Goal: Task Accomplishment & Management: Manage account settings

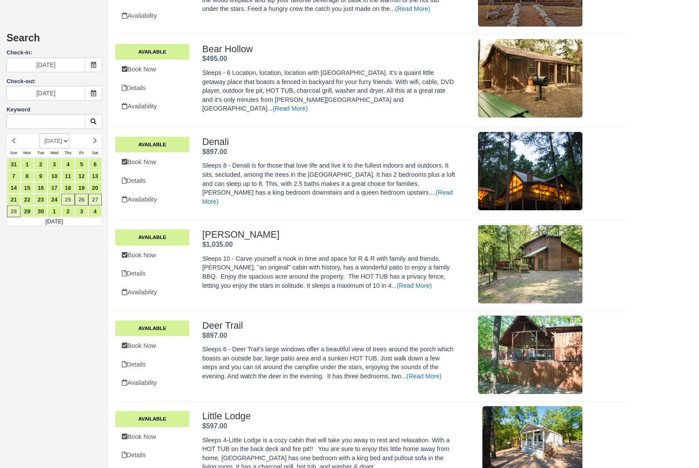
scroll to position [886, 0]
click at [95, 65] on icon at bounding box center [94, 65] width 6 height 6
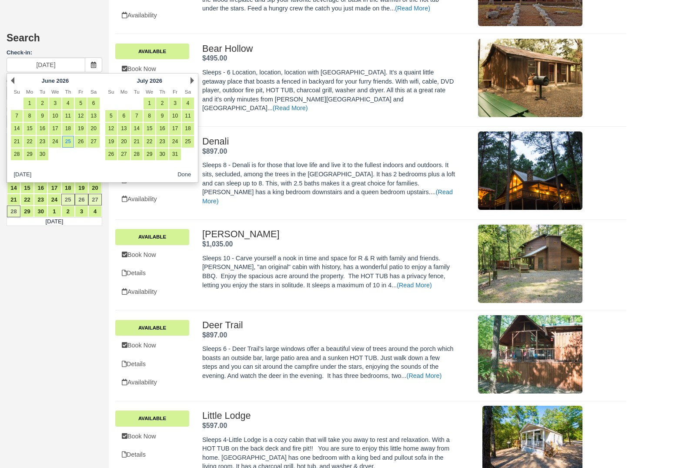
click at [17, 78] on div "Prev June 2026" at bounding box center [55, 80] width 94 height 12
click at [13, 80] on link "Prev" at bounding box center [12, 80] width 3 height 7
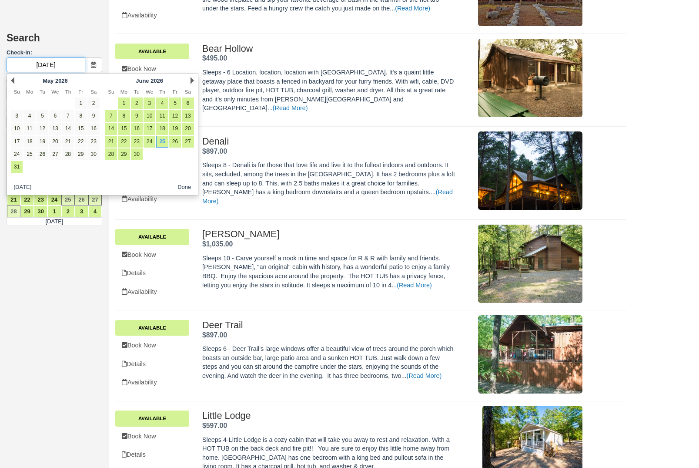
scroll to position [885, 0]
click at [19, 81] on div "Prev May 2026" at bounding box center [55, 80] width 94 height 12
click at [18, 76] on div "Prev May 2026" at bounding box center [55, 80] width 94 height 12
click at [13, 82] on link "Prev" at bounding box center [12, 80] width 3 height 7
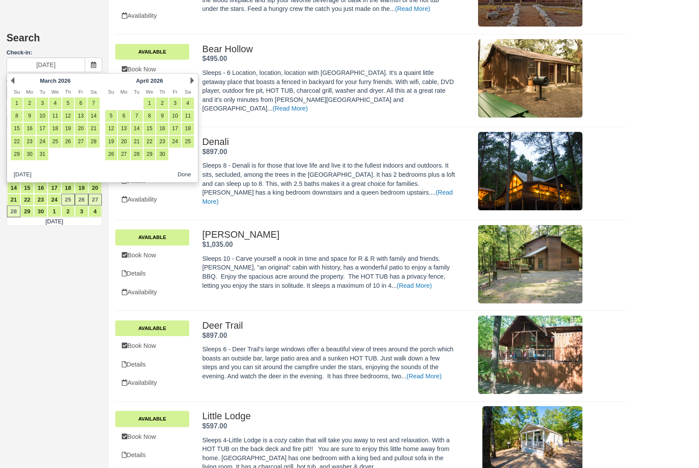
click at [11, 78] on link "Prev" at bounding box center [12, 80] width 3 height 7
click at [13, 78] on link "Prev" at bounding box center [12, 80] width 3 height 7
click at [8, 77] on div "Prev January 2026" at bounding box center [55, 80] width 94 height 12
click at [8, 79] on div "Prev January 2026" at bounding box center [55, 80] width 94 height 12
click at [13, 78] on link "Prev" at bounding box center [12, 80] width 3 height 7
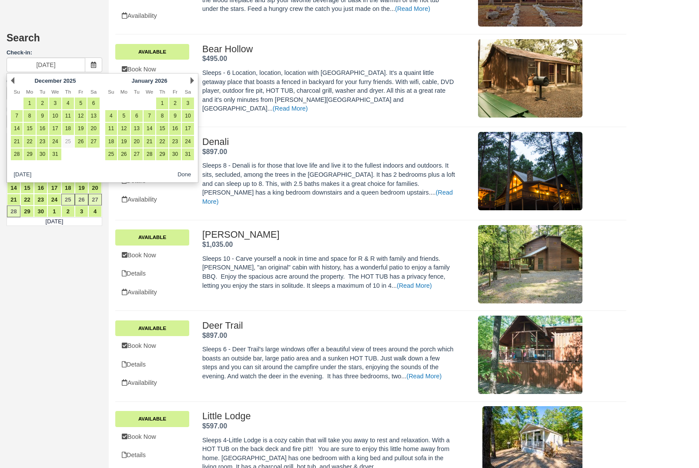
click at [13, 79] on link "Prev" at bounding box center [12, 80] width 3 height 7
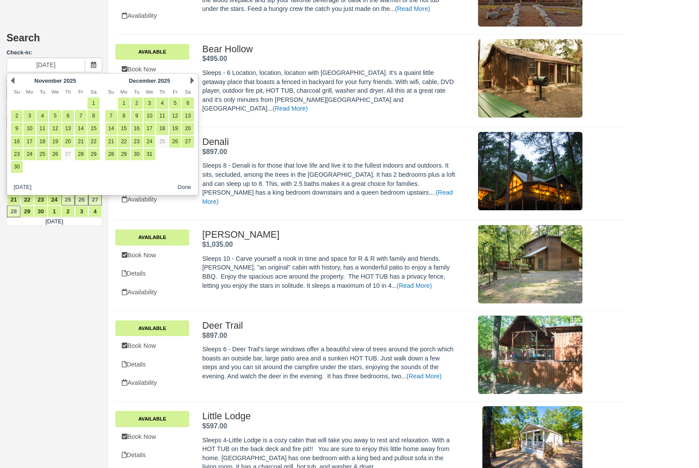
click at [84, 145] on link "21" at bounding box center [81, 142] width 12 height 12
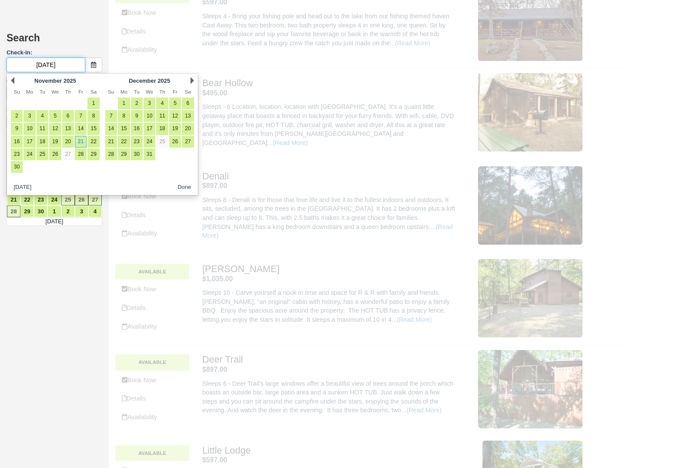
type input "11/21/25"
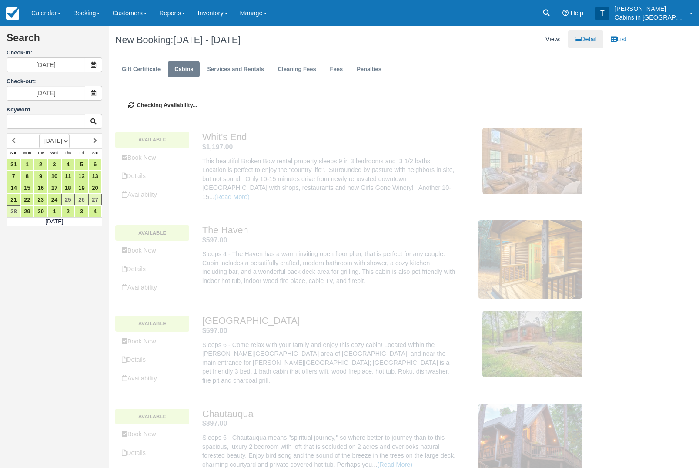
click at [96, 91] on icon at bounding box center [94, 93] width 6 height 6
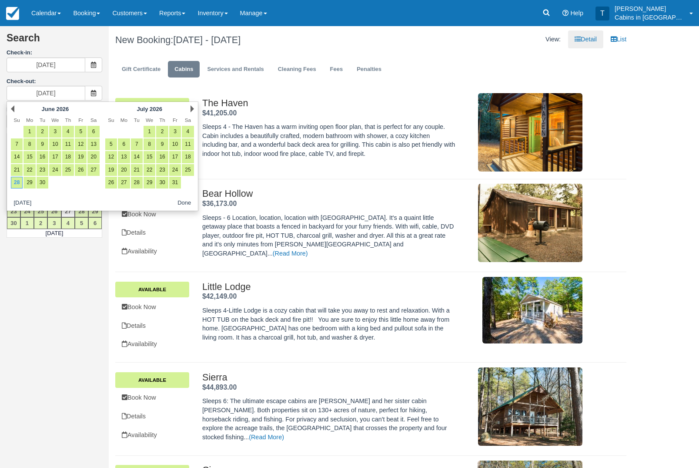
click at [44, 170] on link "23" at bounding box center [43, 170] width 12 height 12
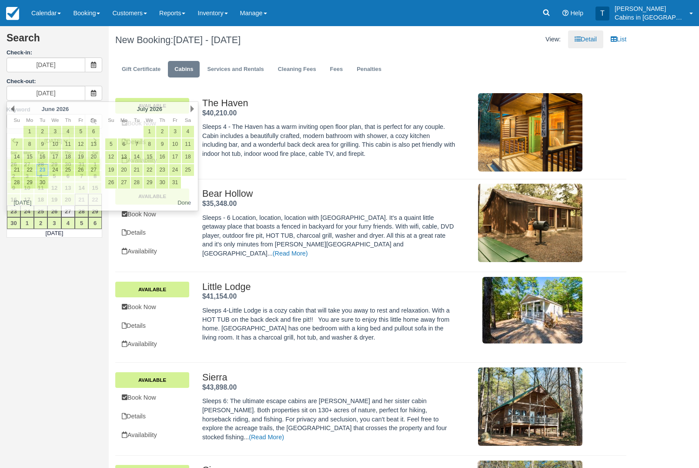
click at [91, 92] on icon at bounding box center [94, 93] width 6 height 6
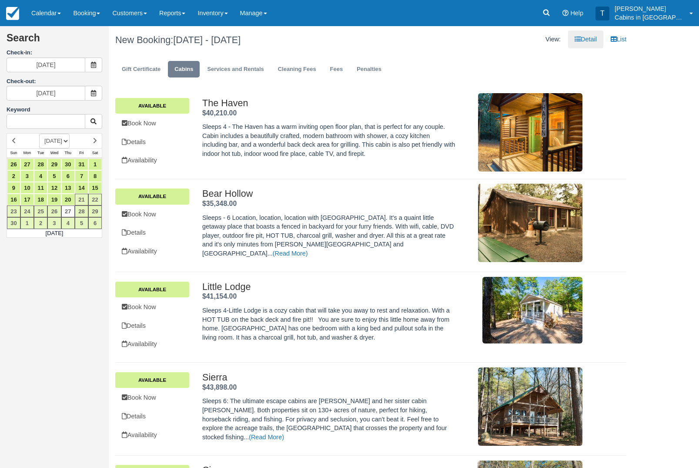
click at [92, 94] on icon at bounding box center [94, 93] width 6 height 6
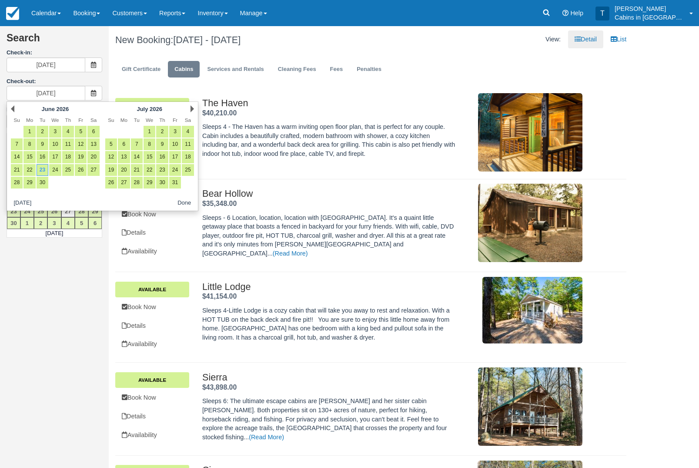
click at [12, 106] on link "Prev" at bounding box center [12, 108] width 3 height 7
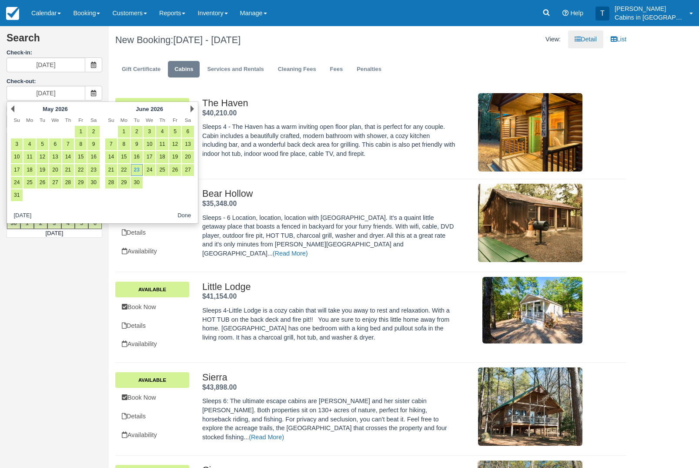
click at [13, 108] on link "Prev" at bounding box center [12, 108] width 3 height 7
click at [11, 108] on link "Prev" at bounding box center [12, 108] width 3 height 7
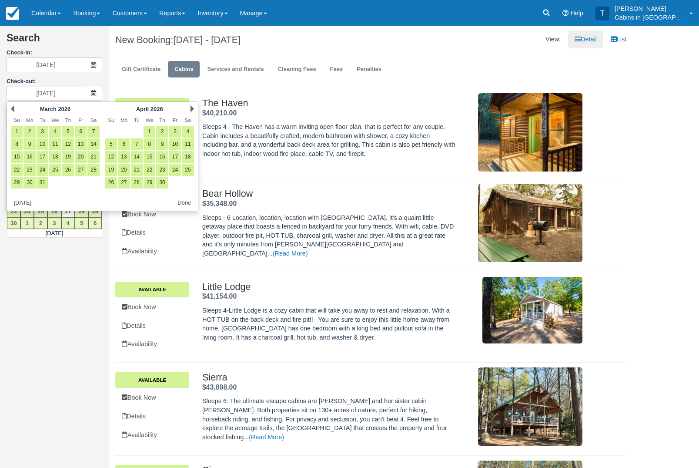
click at [13, 108] on link "Prev" at bounding box center [12, 108] width 3 height 7
click at [11, 108] on link "Prev" at bounding box center [12, 108] width 3 height 7
click at [17, 108] on div "Prev January 2026" at bounding box center [55, 109] width 94 height 12
click at [14, 107] on link "Prev" at bounding box center [12, 108] width 3 height 7
click at [14, 106] on link "Prev" at bounding box center [12, 108] width 3 height 7
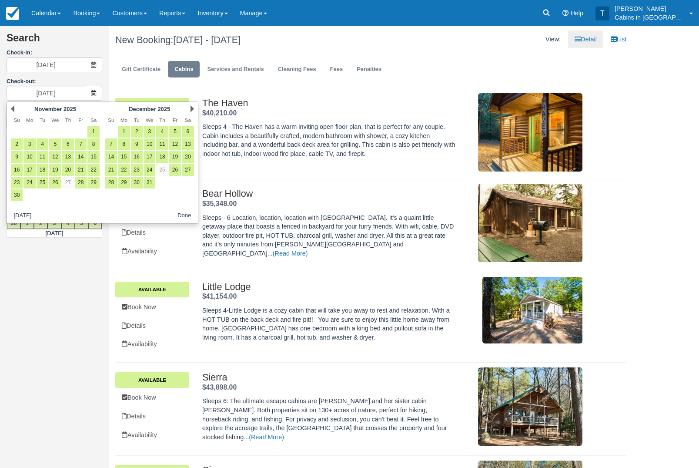
click at [16, 183] on link "23" at bounding box center [17, 183] width 12 height 12
type input "[DATE]"
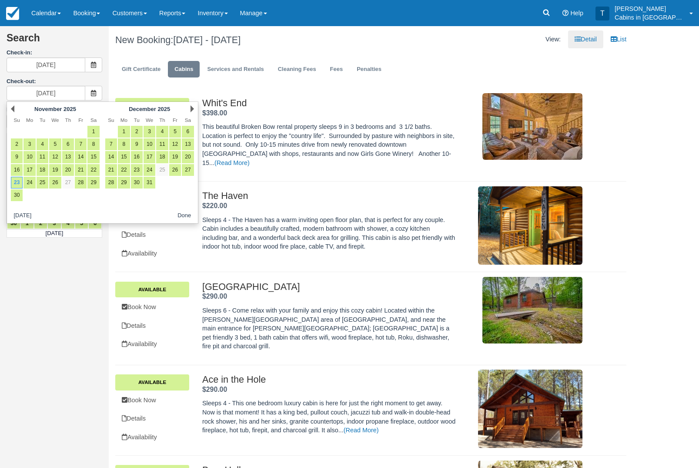
click at [184, 220] on button "Done" at bounding box center [184, 215] width 20 height 11
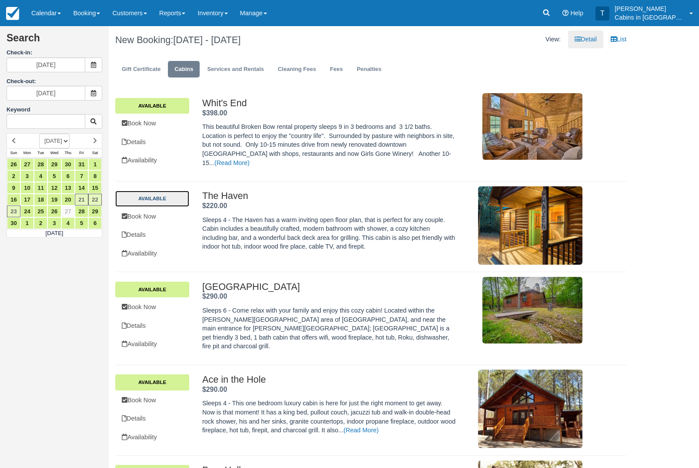
click at [150, 200] on link "Available" at bounding box center [152, 199] width 74 height 16
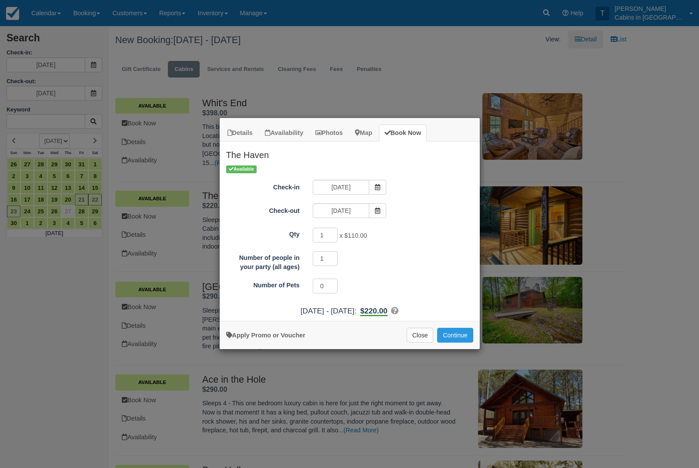
click at [462, 333] on button "Continue" at bounding box center [455, 335] width 36 height 15
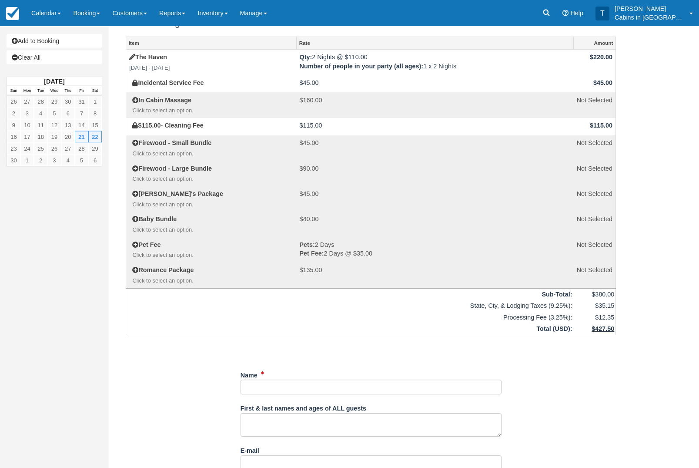
scroll to position [15, 0]
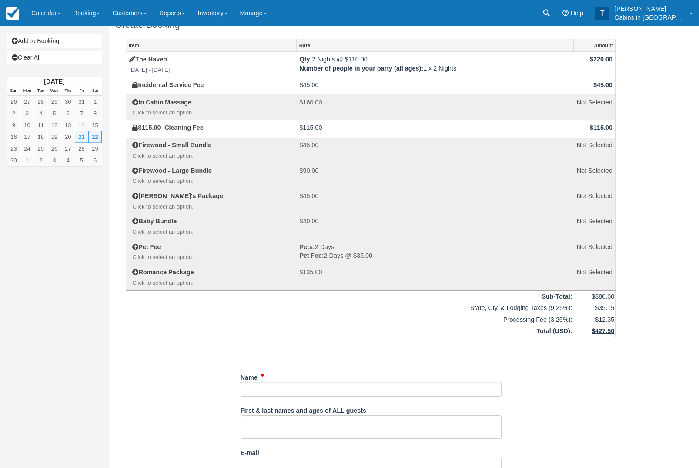
click at [44, 5] on link "Calendar" at bounding box center [46, 13] width 42 height 26
click at [76, 56] on link "Customer" at bounding box center [60, 56] width 69 height 19
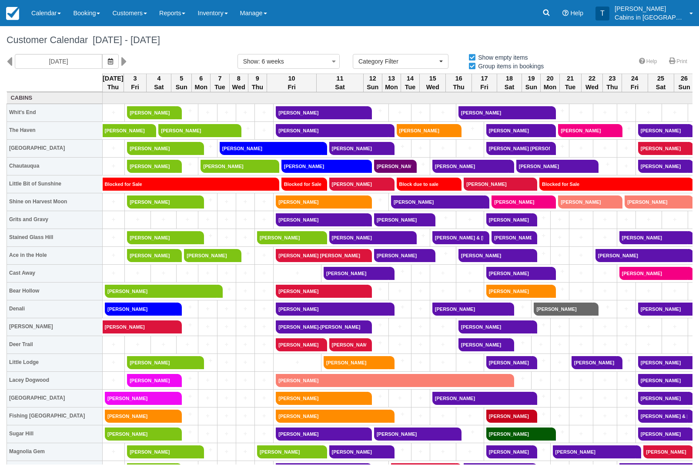
select select
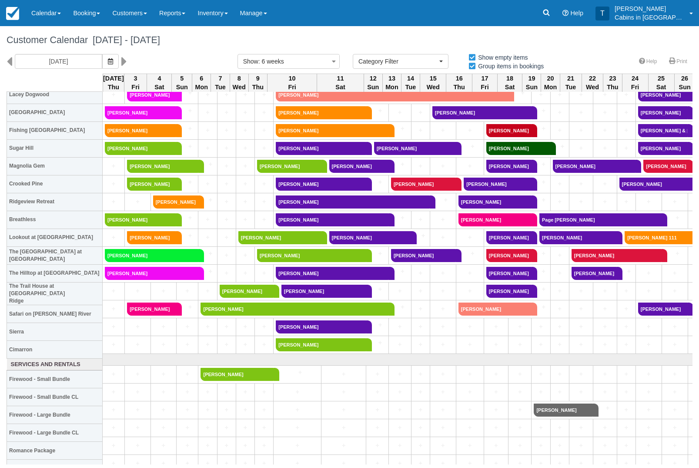
scroll to position [285, 0]
click at [233, 8] on link "Inventory" at bounding box center [212, 13] width 42 height 26
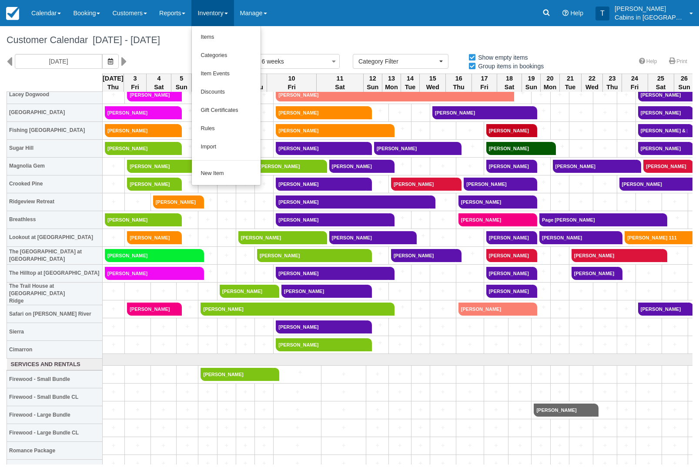
click at [249, 33] on link "Items" at bounding box center [226, 37] width 69 height 18
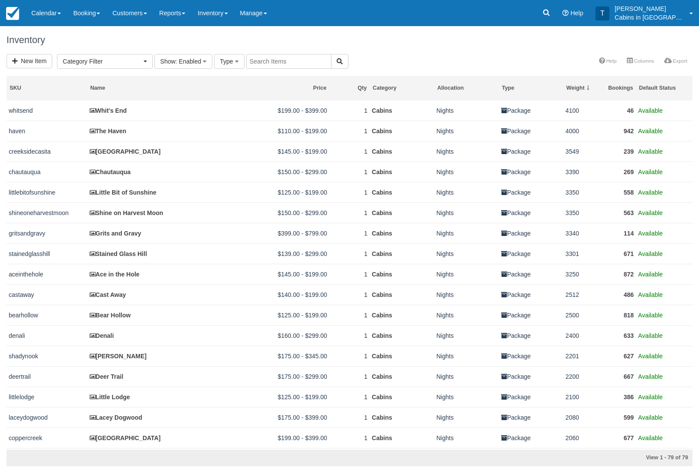
select select
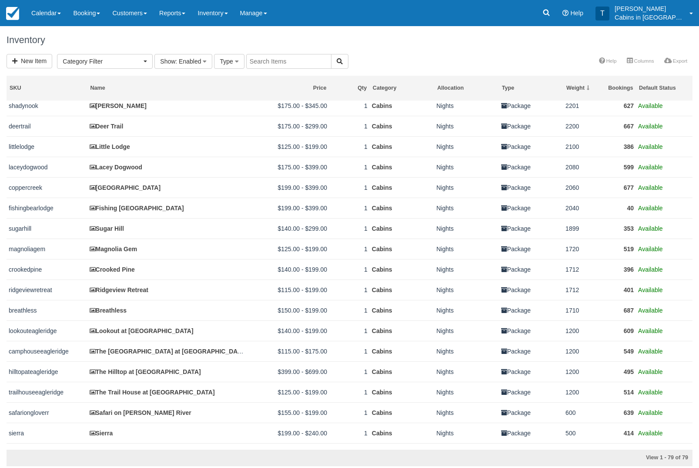
scroll to position [249, 0]
click at [115, 294] on link "Ridgeview Retreat" at bounding box center [119, 290] width 59 height 7
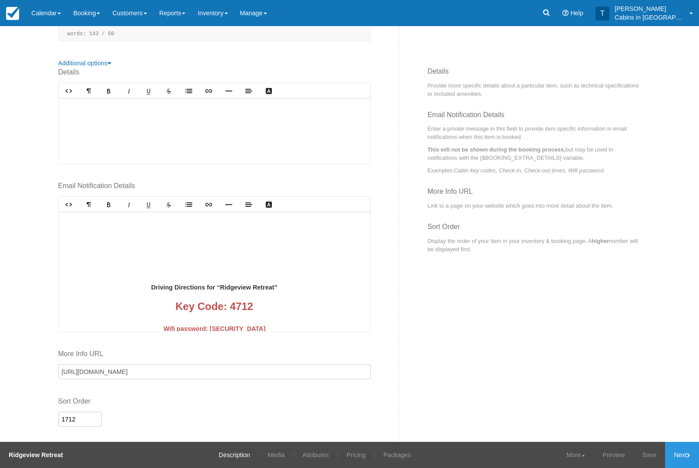
scroll to position [432, 0]
